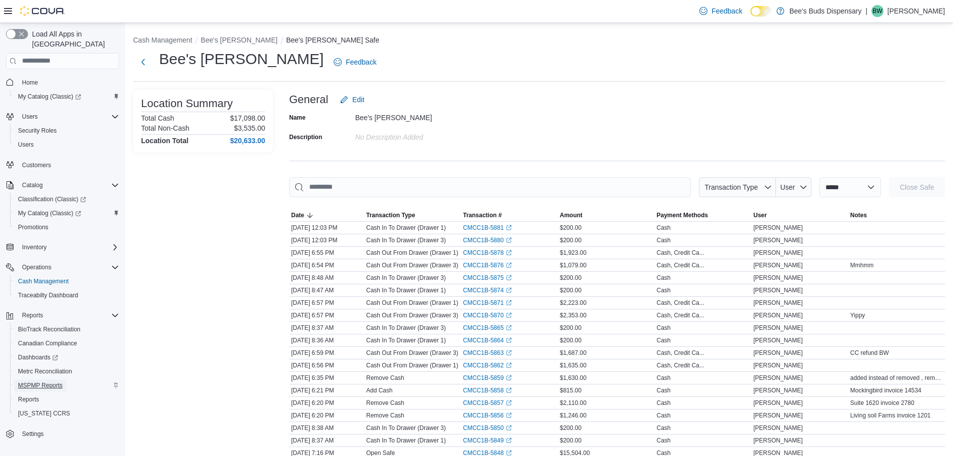
click at [56, 381] on span "MSPMP Reports" at bounding box center [40, 385] width 45 height 8
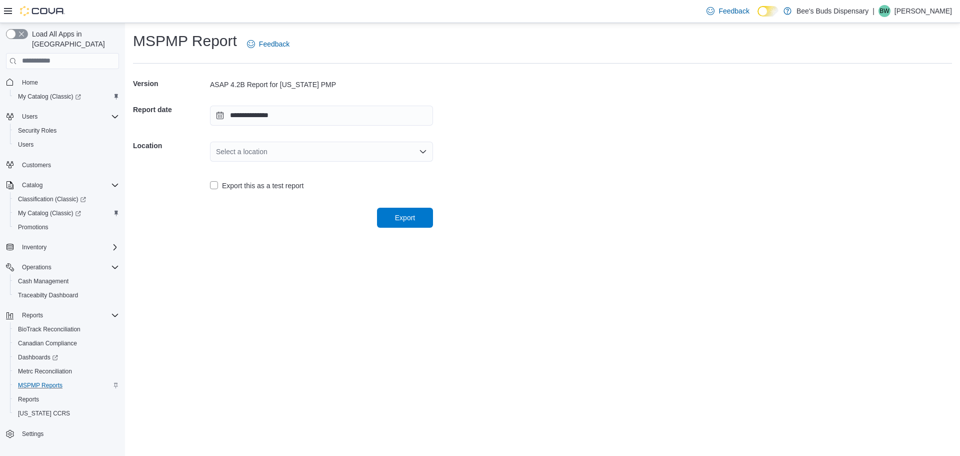
click at [422, 150] on icon "Open list of options" at bounding box center [423, 152] width 8 height 8
click at [267, 195] on span "Bee's [PERSON_NAME]" at bounding box center [327, 198] width 199 height 10
click at [404, 213] on span "Export" at bounding box center [405, 217] width 20 height 10
click at [62, 381] on span "MSPMP Reports" at bounding box center [40, 385] width 45 height 8
click at [116, 432] on div "Settings" at bounding box center [62, 433] width 113 height 19
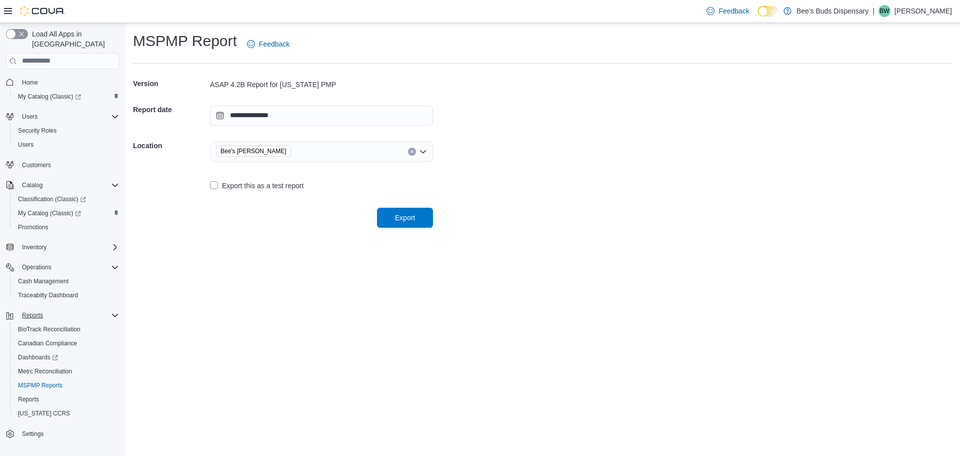
click at [114, 311] on icon "Complex example" at bounding box center [115, 315] width 8 height 8
click at [114, 312] on icon "Complex example" at bounding box center [115, 315] width 3 height 6
drag, startPoint x: 547, startPoint y: 83, endPoint x: 551, endPoint y: 78, distance: 6.0
click at [548, 82] on form "**********" at bounding box center [542, 150] width 819 height 156
